Goal: Complete application form

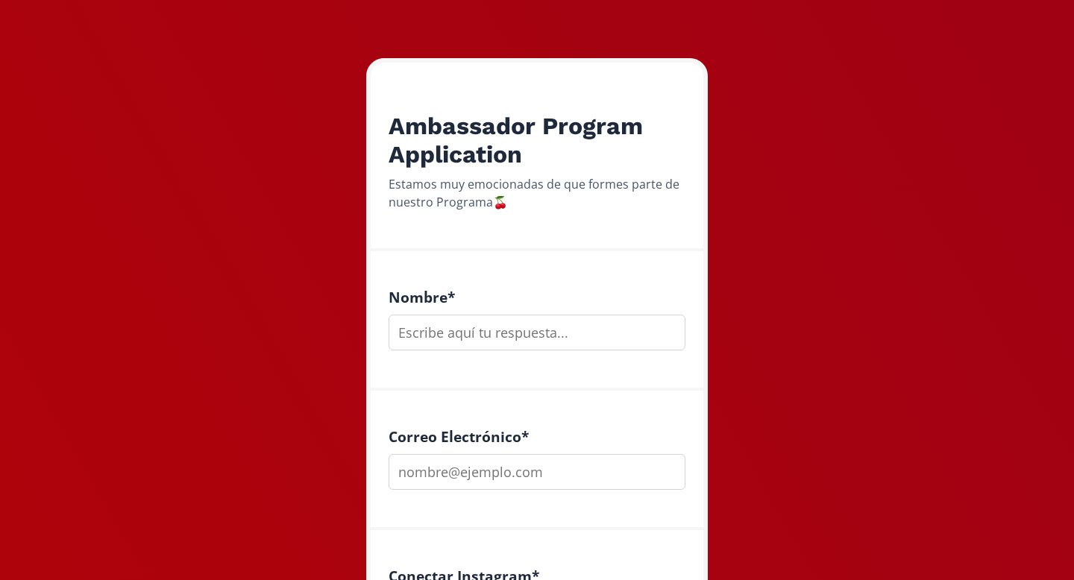
scroll to position [197, 0]
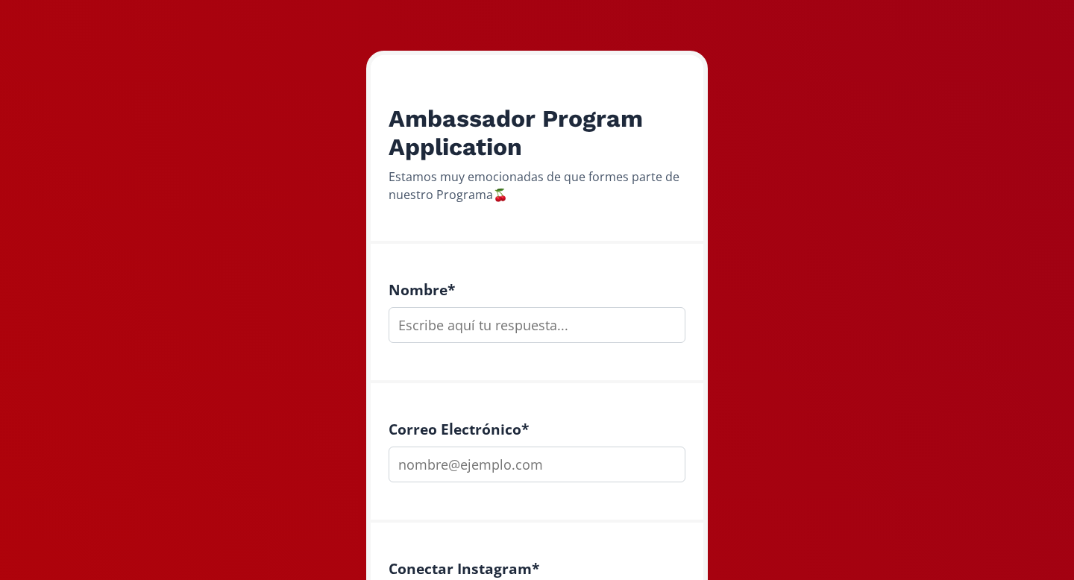
click at [518, 313] on input "text" at bounding box center [537, 325] width 297 height 36
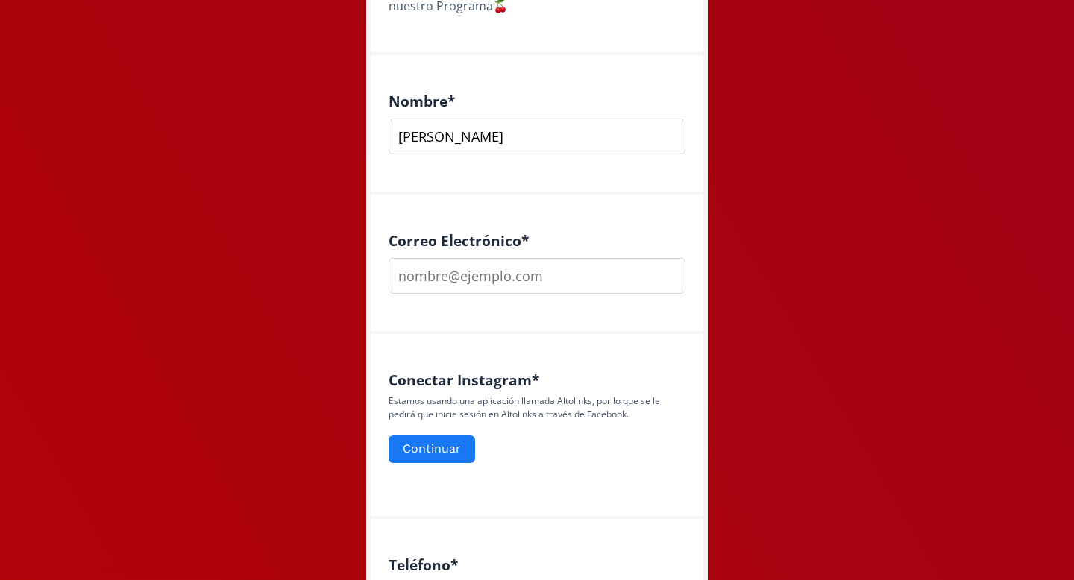
scroll to position [388, 0]
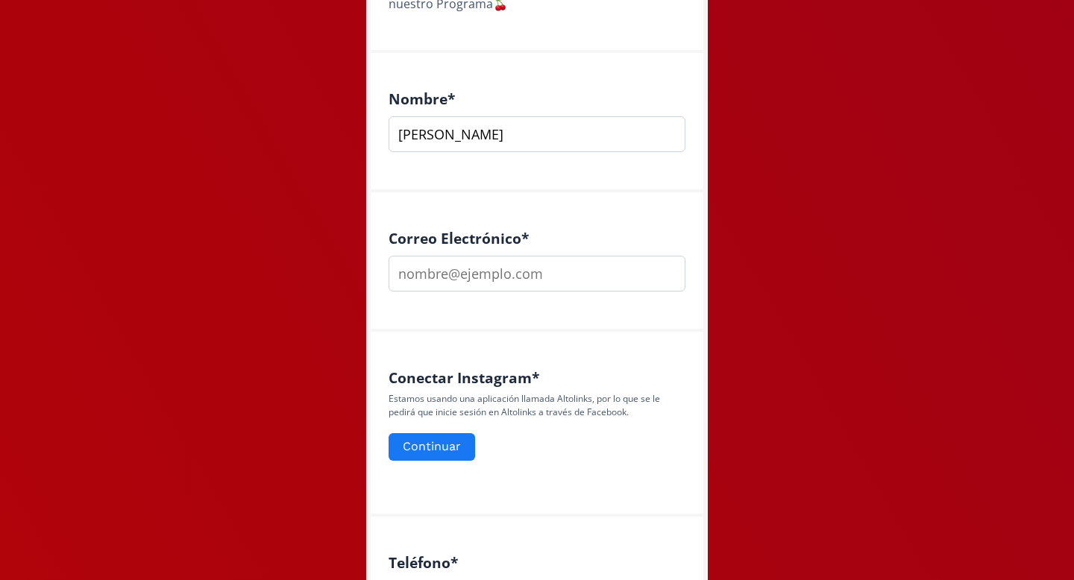
type input "[PERSON_NAME]"
click at [478, 266] on input "email" at bounding box center [537, 274] width 297 height 36
type input "[EMAIL_ADDRESS][DOMAIN_NAME]"
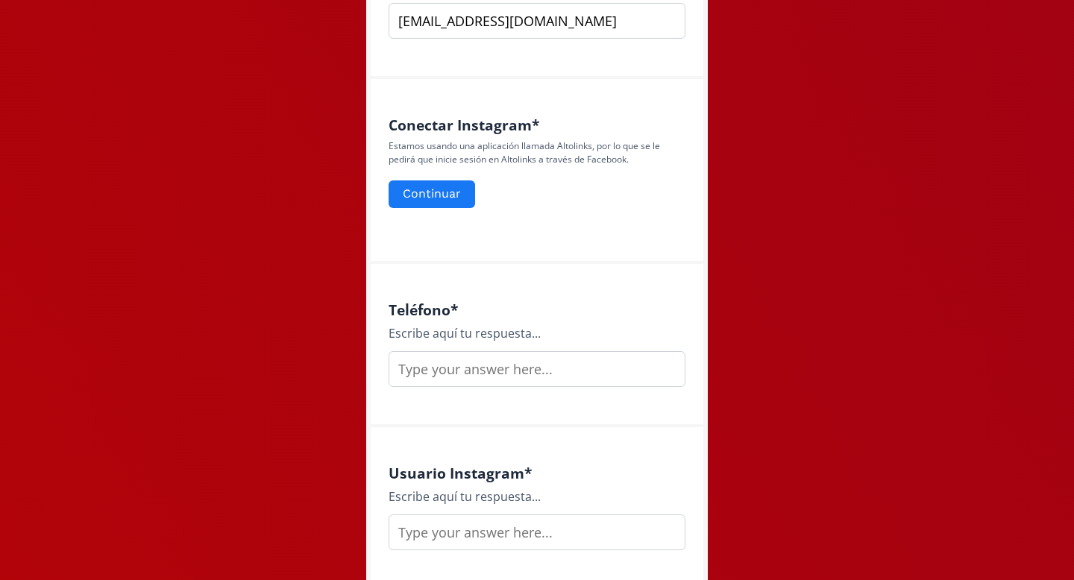
scroll to position [643, 0]
click at [484, 366] on input "text" at bounding box center [537, 367] width 297 height 36
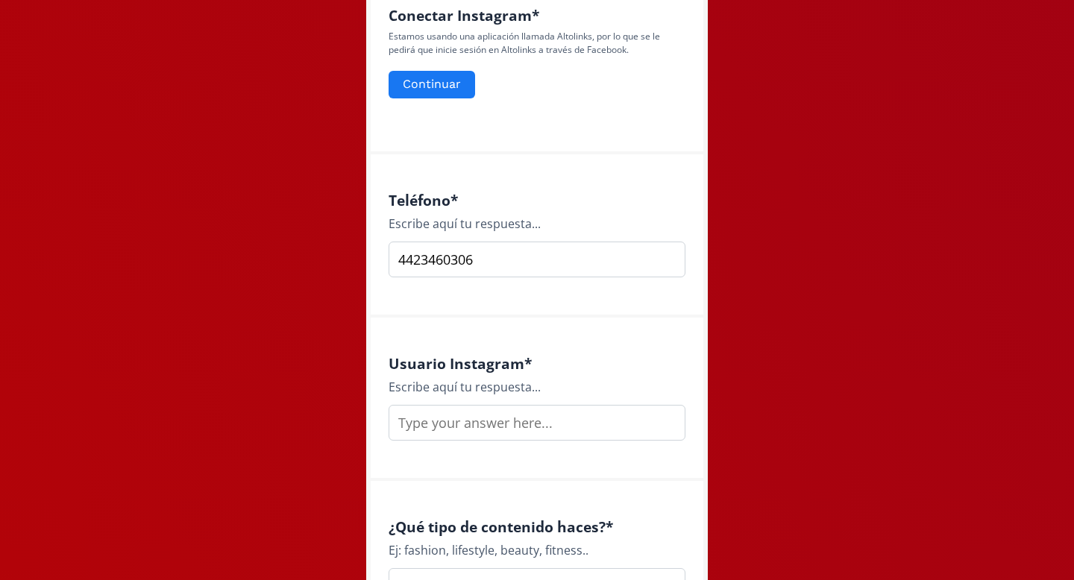
scroll to position [751, 0]
type input "4423460306"
click at [466, 429] on input "text" at bounding box center [537, 422] width 297 height 36
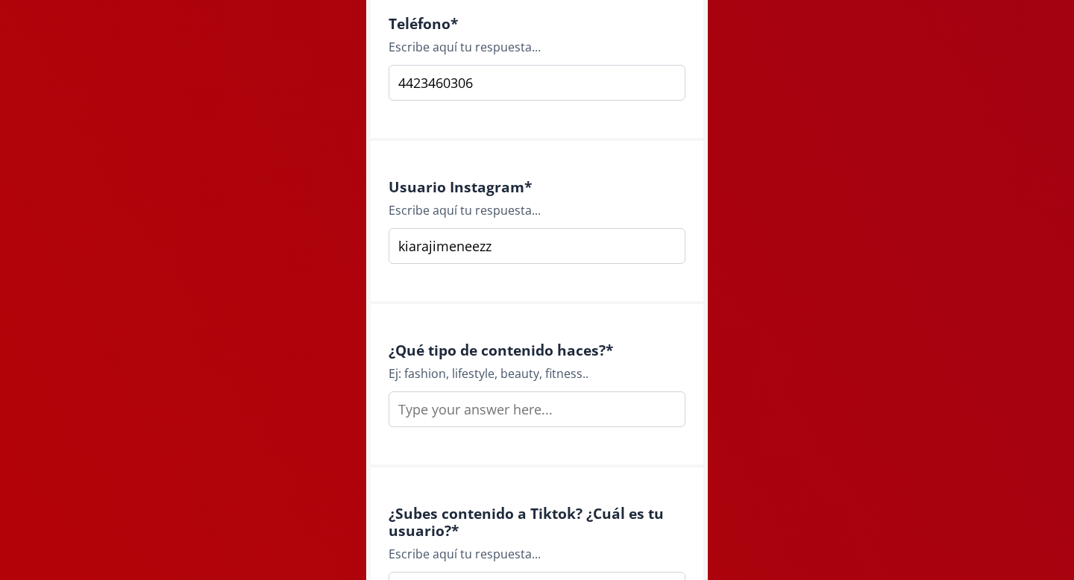
scroll to position [931, 0]
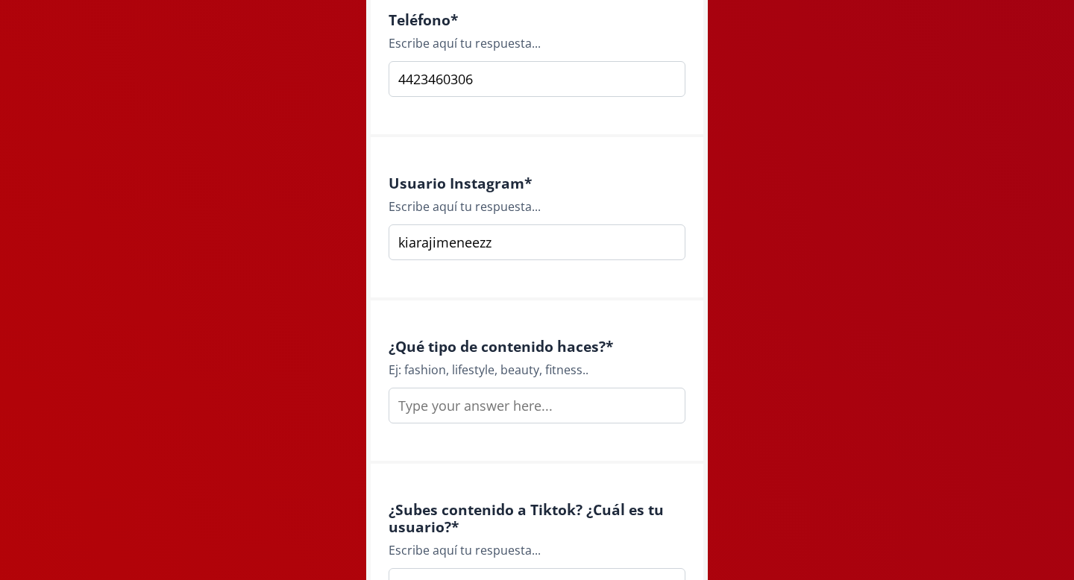
type input "kiarajimeneezz"
click at [464, 411] on input "text" at bounding box center [537, 406] width 297 height 36
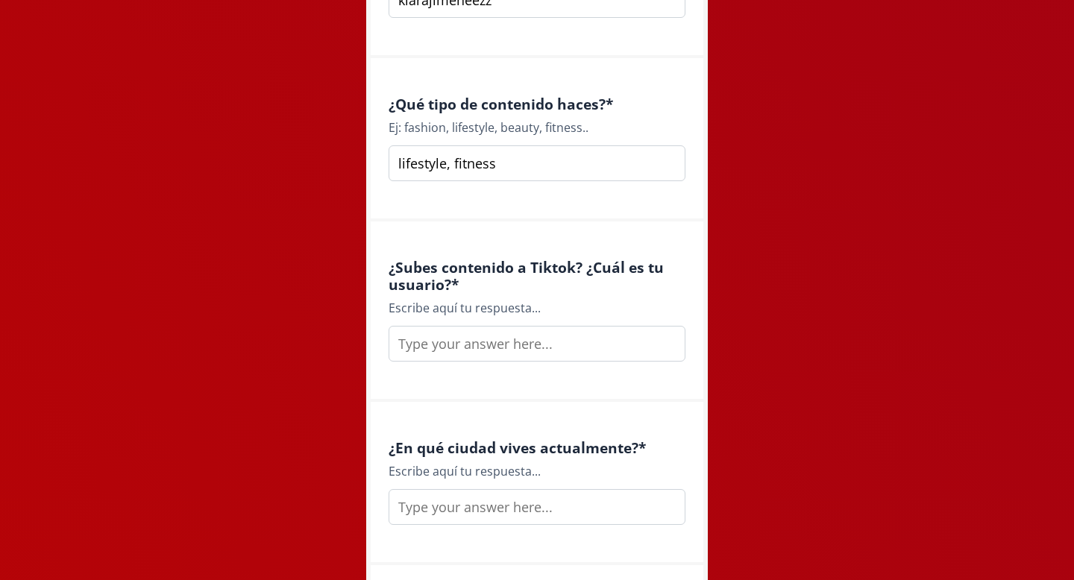
scroll to position [1180, 0]
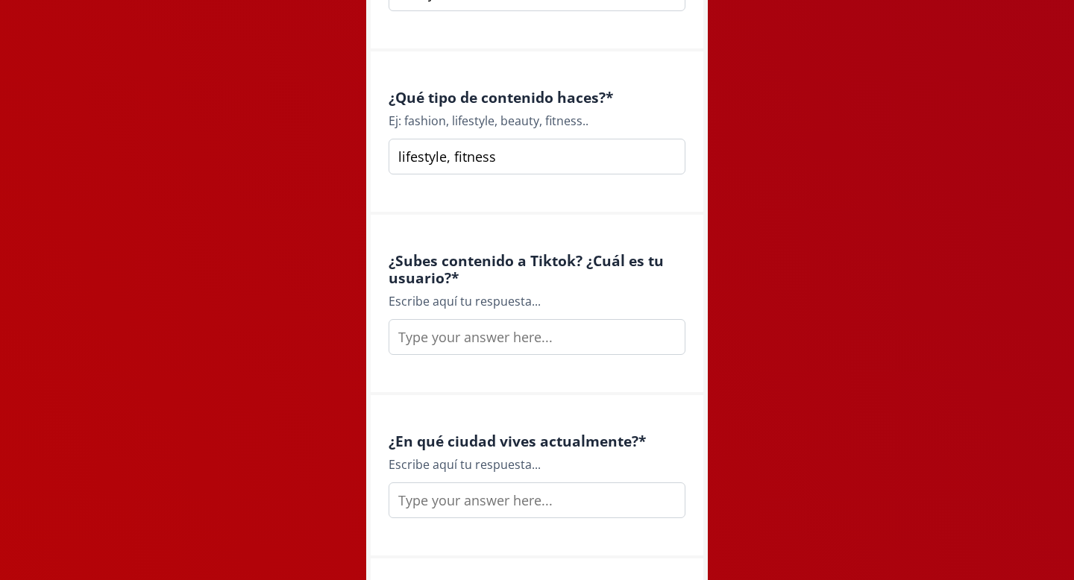
type input "lifestyle, fitness"
click at [484, 342] on input "text" at bounding box center [537, 337] width 297 height 36
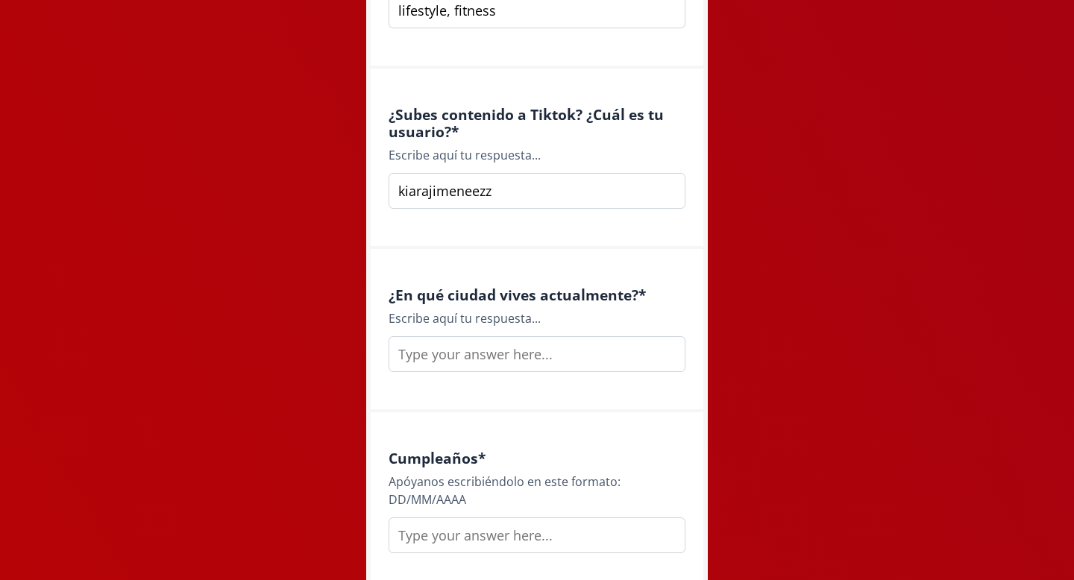
scroll to position [1327, 0]
type input "kiarajimeneezz"
click at [483, 351] on input "text" at bounding box center [537, 354] width 297 height 36
click at [409, 357] on input "querétaro" at bounding box center [537, 354] width 297 height 36
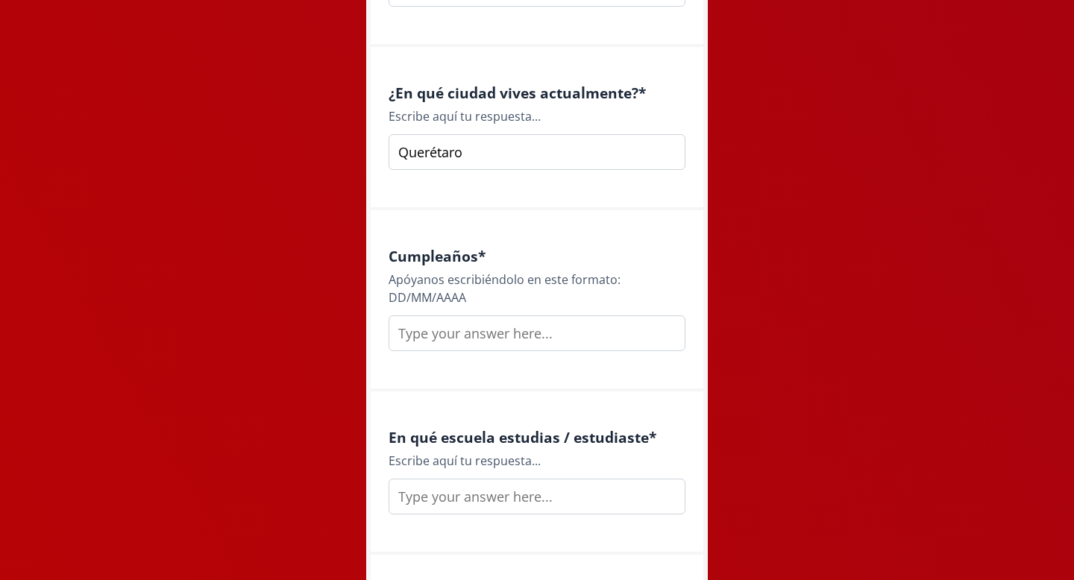
scroll to position [1535, 0]
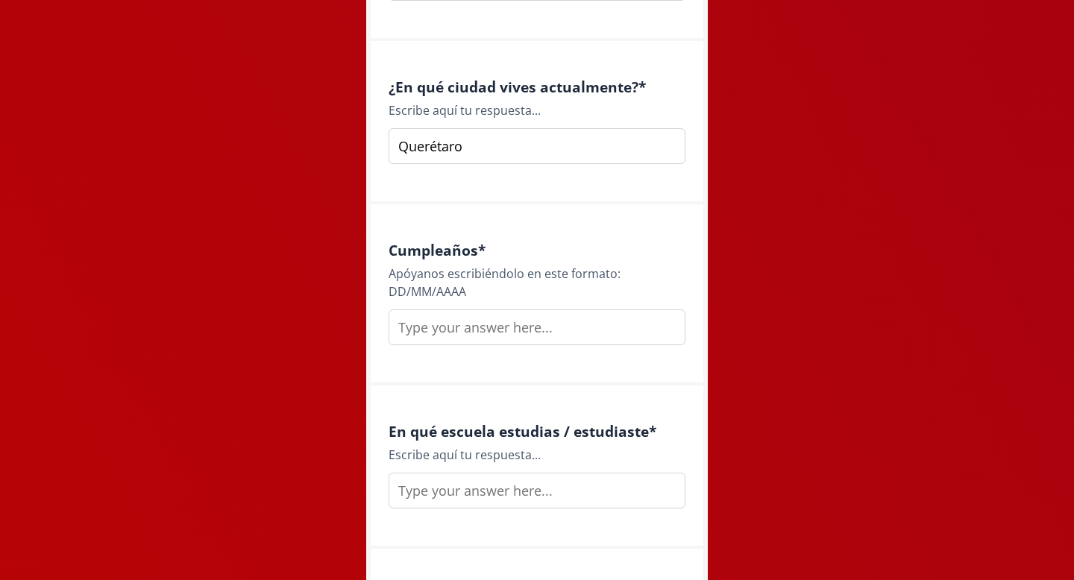
type input "Querétaro"
click at [463, 332] on input "text" at bounding box center [537, 328] width 297 height 36
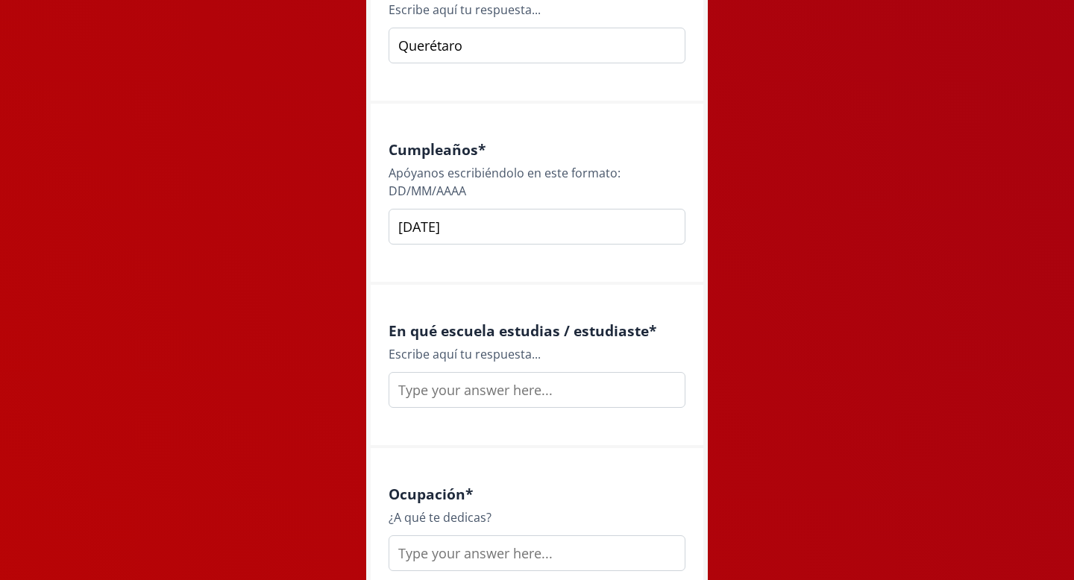
scroll to position [1638, 0]
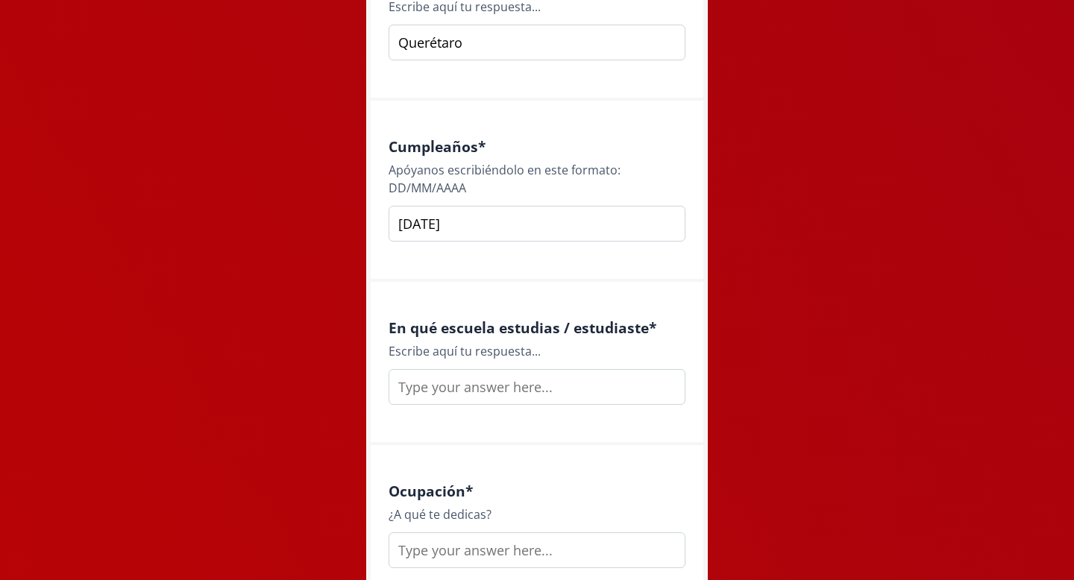
type input "[DATE]"
click at [468, 392] on input "text" at bounding box center [537, 387] width 297 height 36
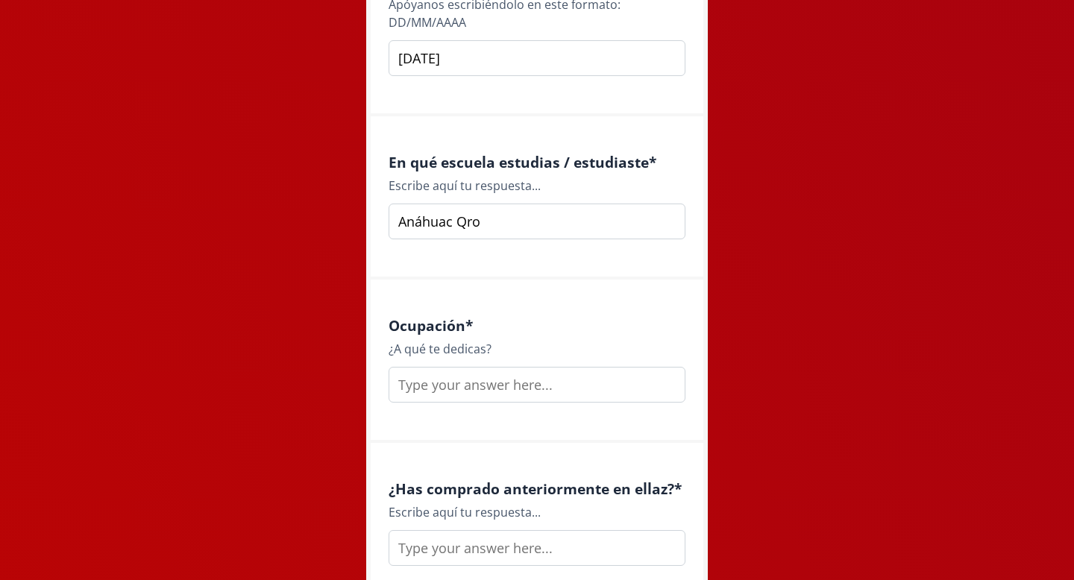
scroll to position [1806, 0]
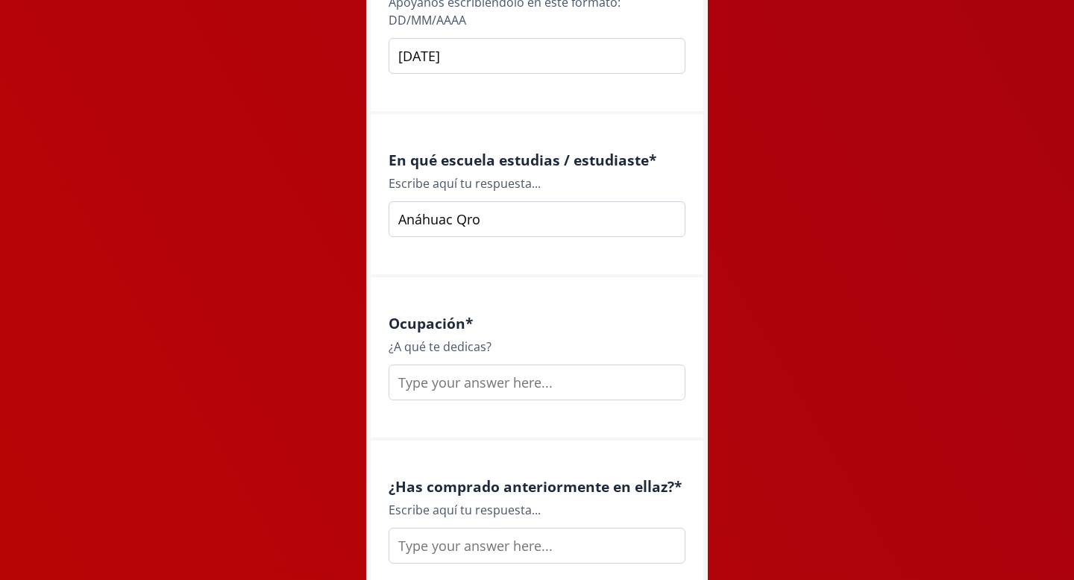
type input "Anáhuac Qro"
click at [465, 388] on input "text" at bounding box center [537, 383] width 297 height 36
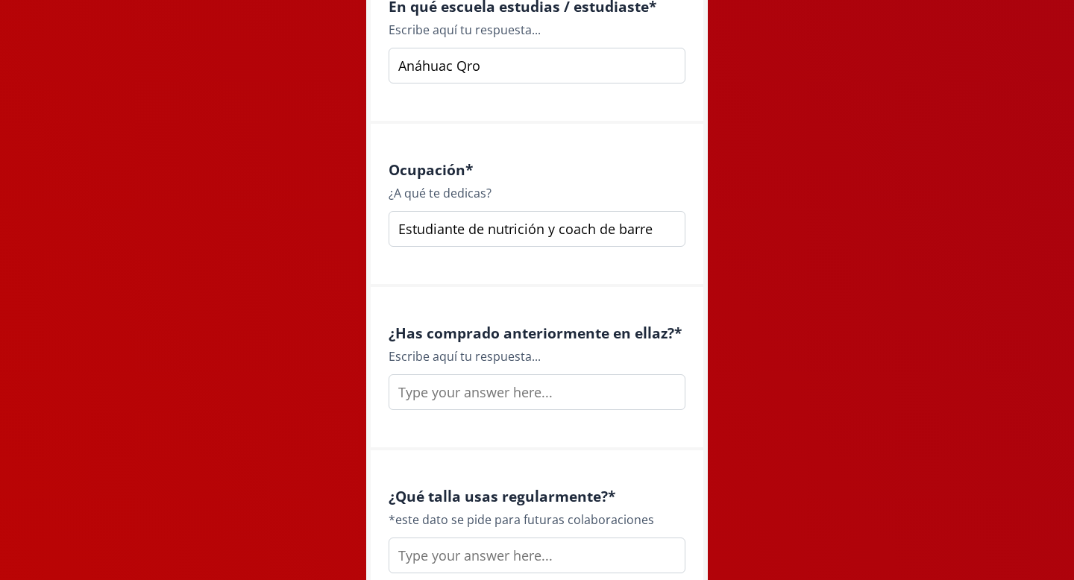
scroll to position [1963, 0]
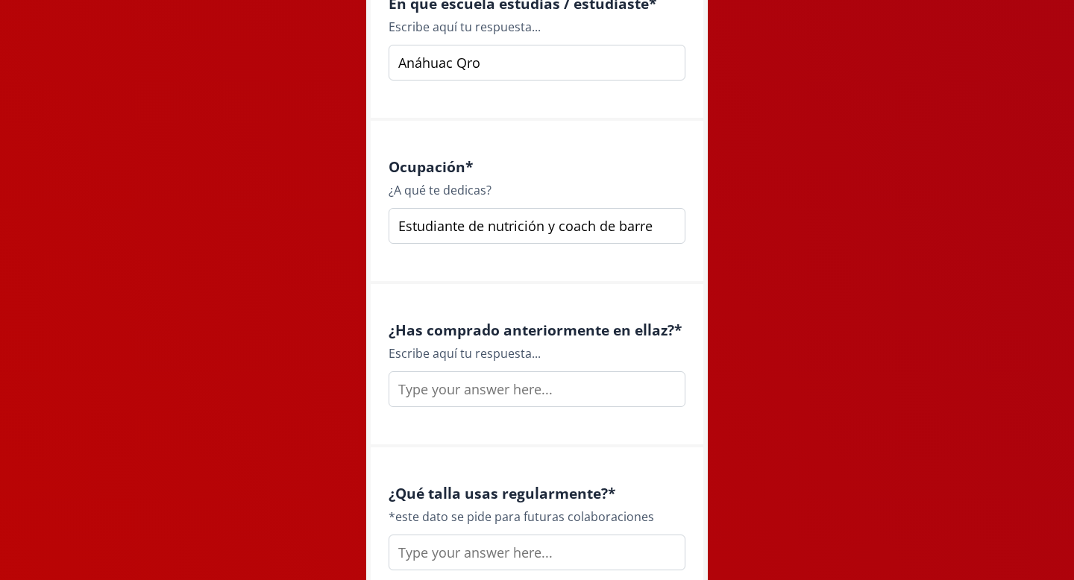
type input "Estudiante de nutrición y coach de barre"
click at [456, 394] on input "text" at bounding box center [537, 390] width 297 height 36
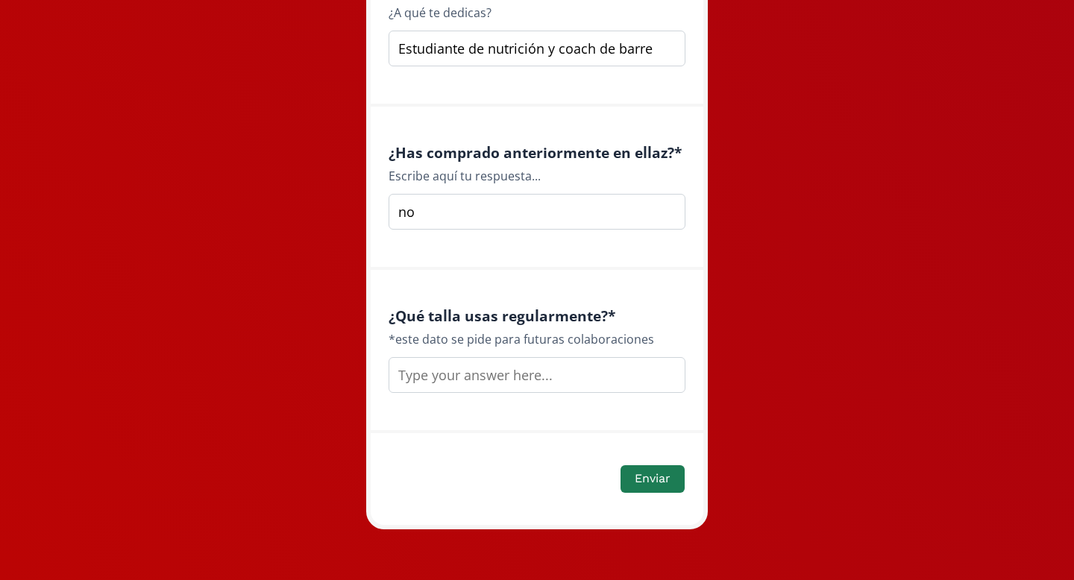
scroll to position [2142, 0]
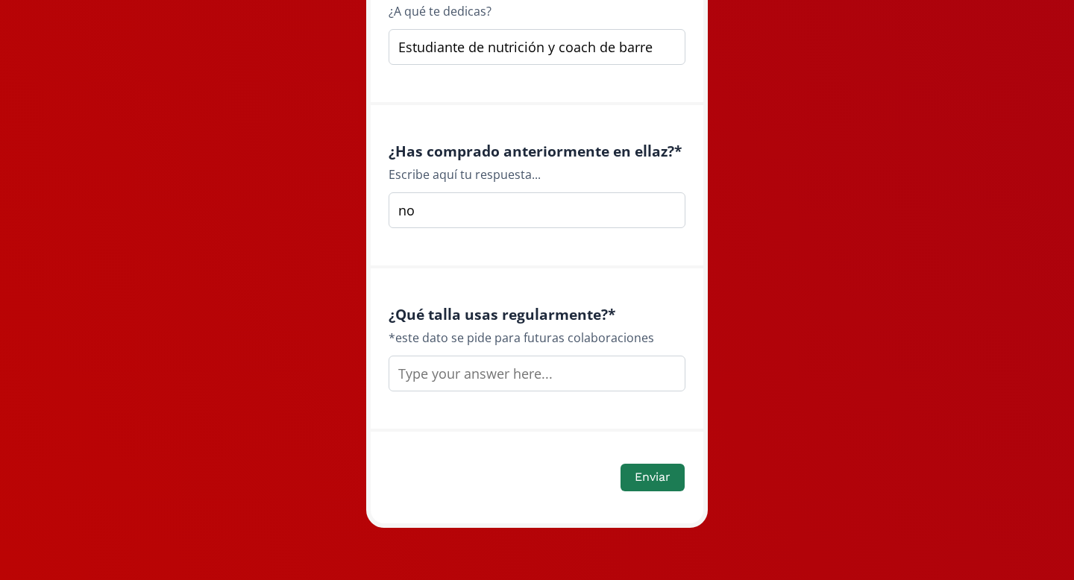
type input "no"
click at [461, 383] on input "text" at bounding box center [537, 374] width 297 height 36
type input "small"
click at [657, 478] on button "Enviar" at bounding box center [652, 478] width 69 height 32
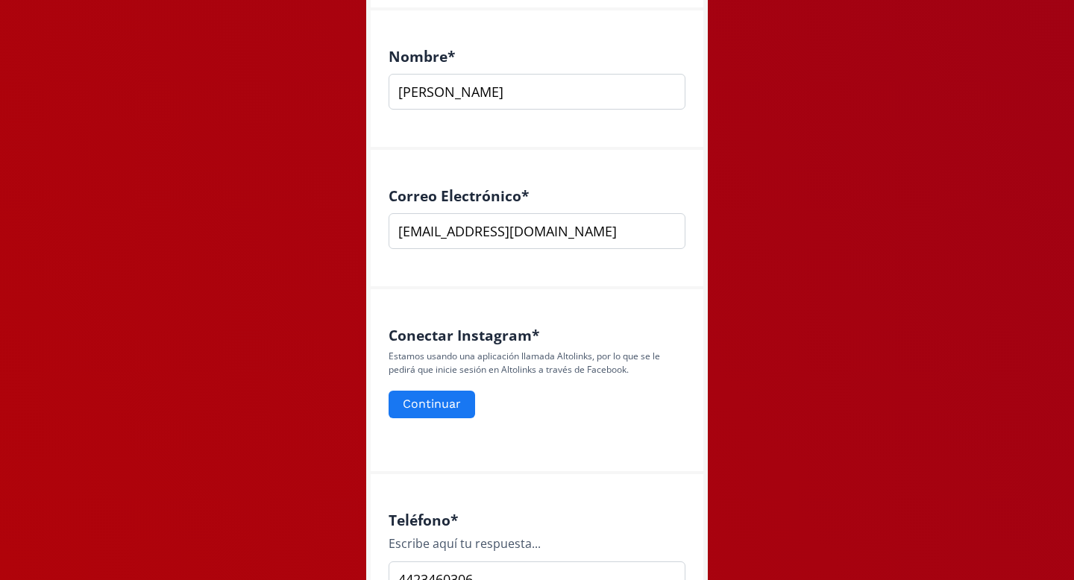
scroll to position [427, 0]
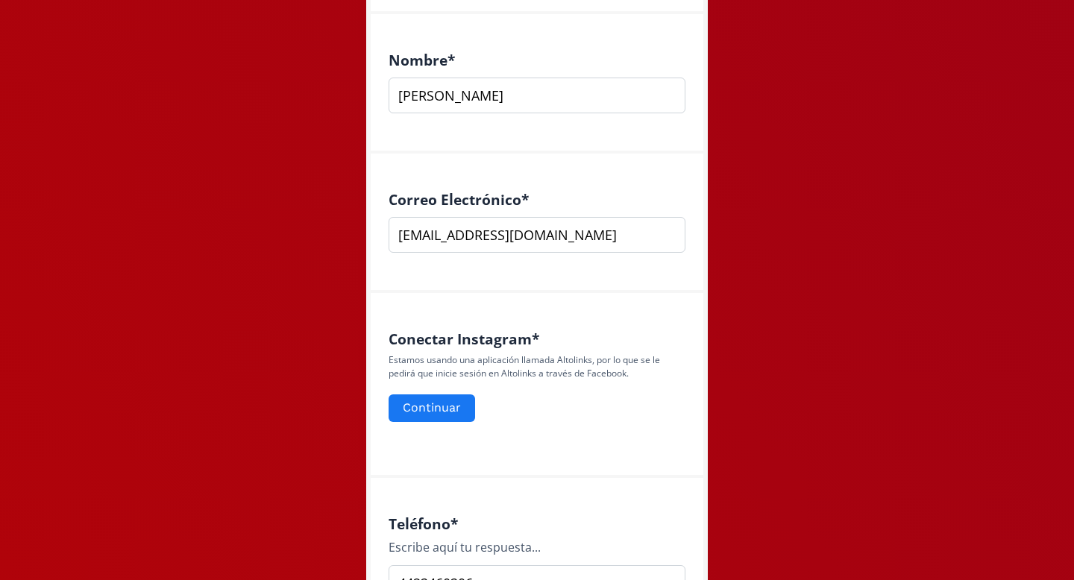
click at [570, 242] on input "[EMAIL_ADDRESS][DOMAIN_NAME]" at bounding box center [537, 235] width 297 height 36
type input "[EMAIL_ADDRESS][DOMAIN_NAME]"
click at [583, 408] on form "Continuar" at bounding box center [537, 408] width 297 height 32
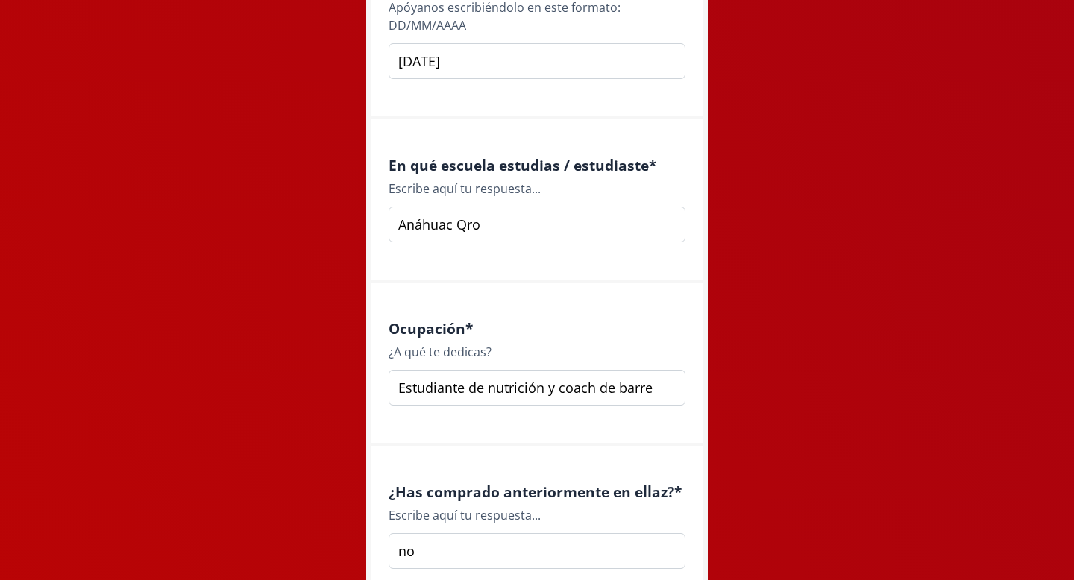
scroll to position [2142, 0]
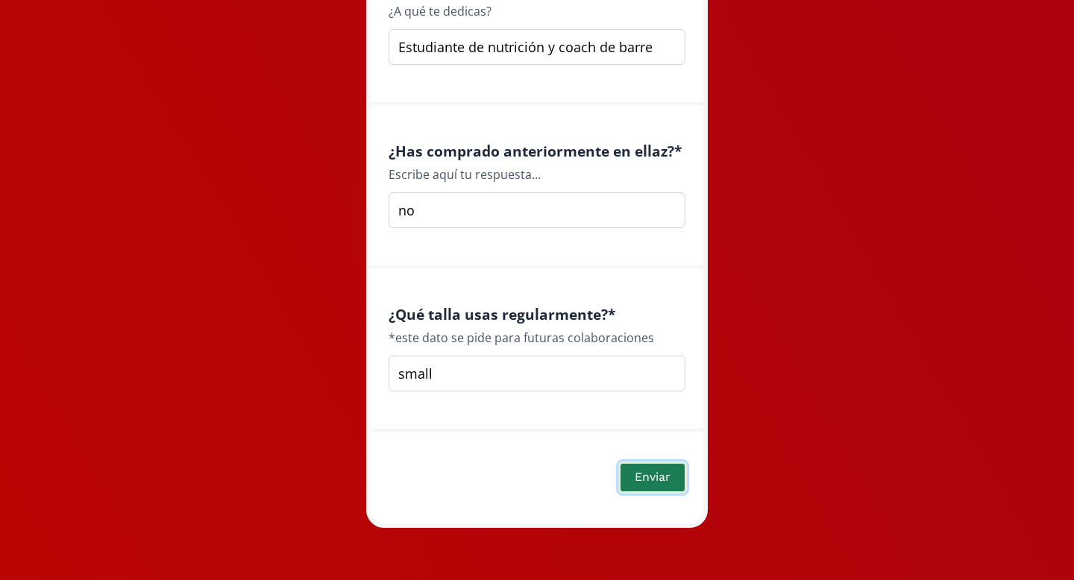
click at [636, 483] on button "Enviar" at bounding box center [652, 478] width 69 height 32
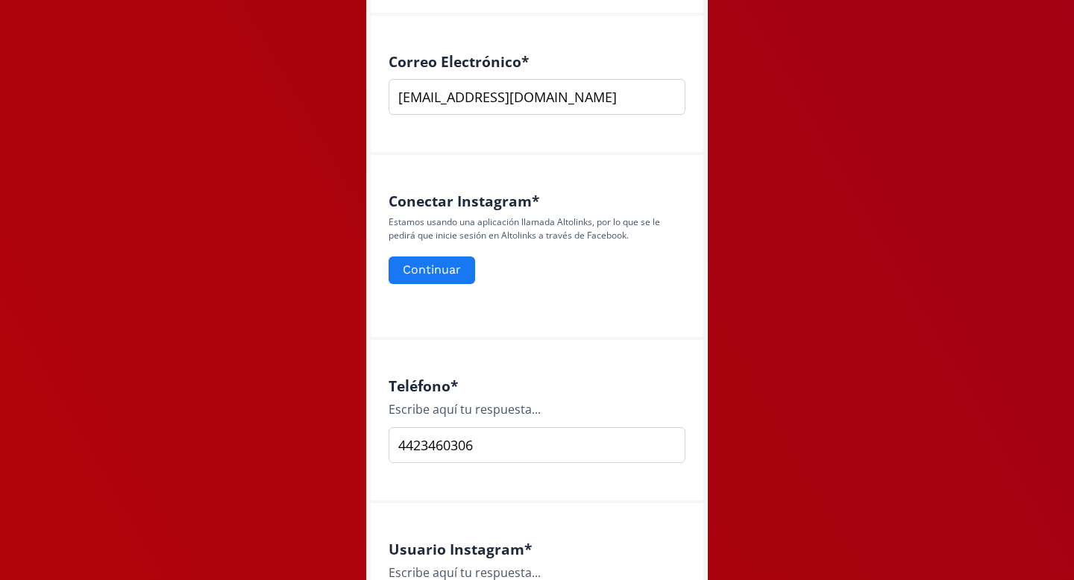
scroll to position [563, 0]
click at [448, 276] on button "Continuar" at bounding box center [431, 272] width 91 height 32
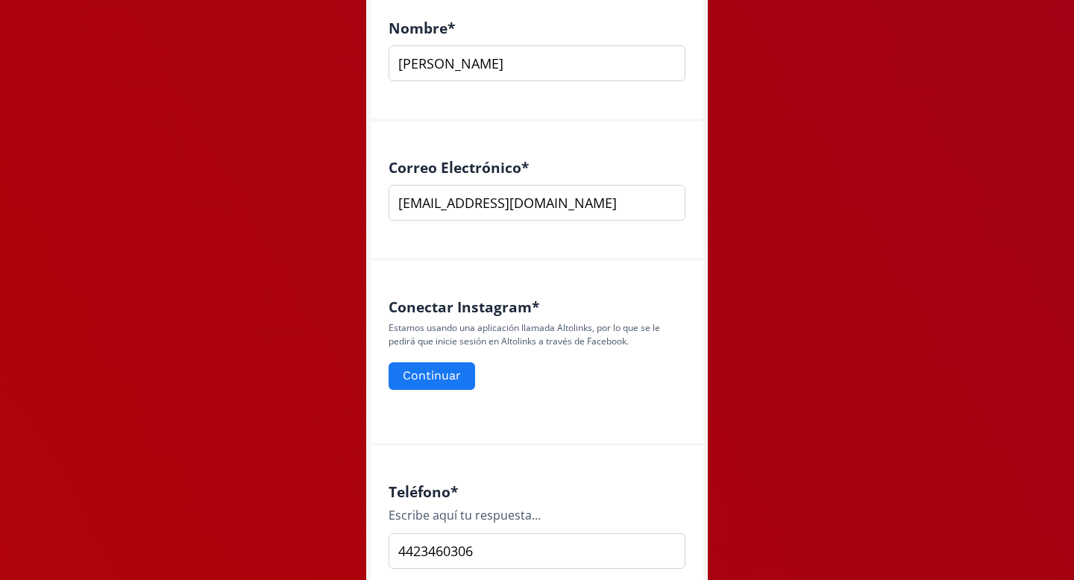
scroll to position [432, 0]
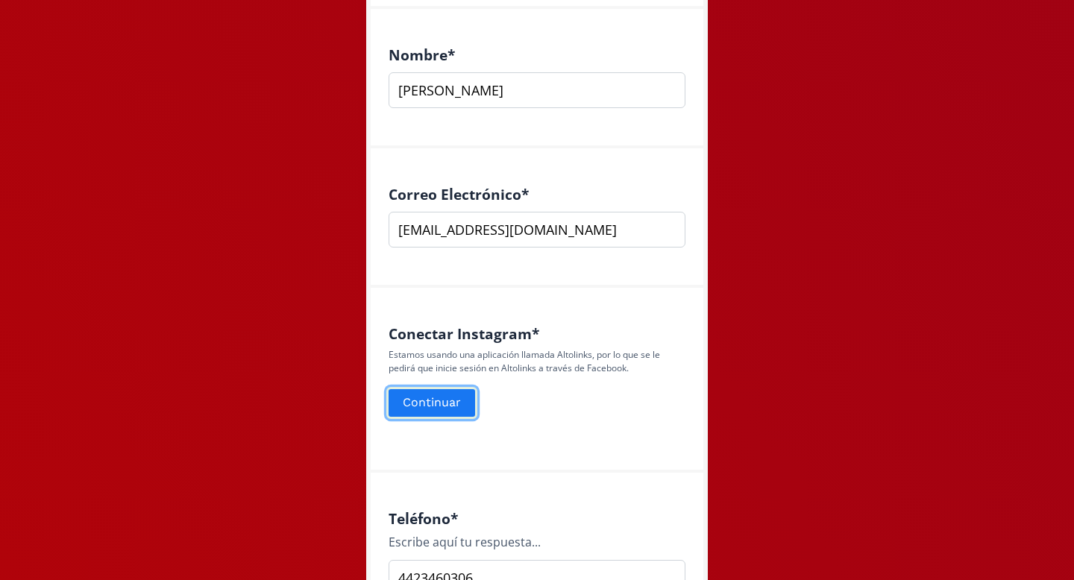
click at [441, 397] on button "Continuar" at bounding box center [431, 403] width 91 height 32
